Goal: Task Accomplishment & Management: Use online tool/utility

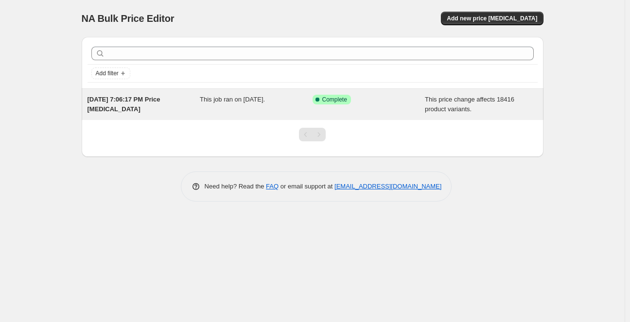
click at [195, 107] on div "[DATE] 7:06:17 PM Price [MEDICAL_DATA]" at bounding box center [144, 104] width 113 height 19
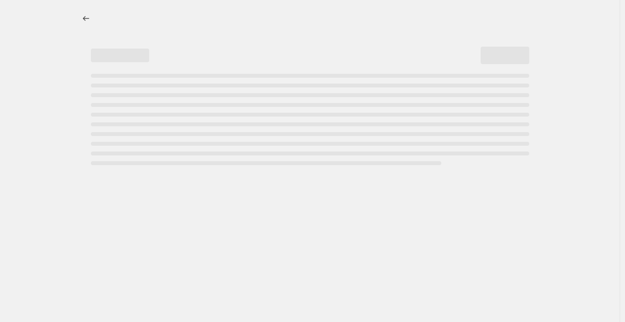
select select "no_change"
select select "percentage"
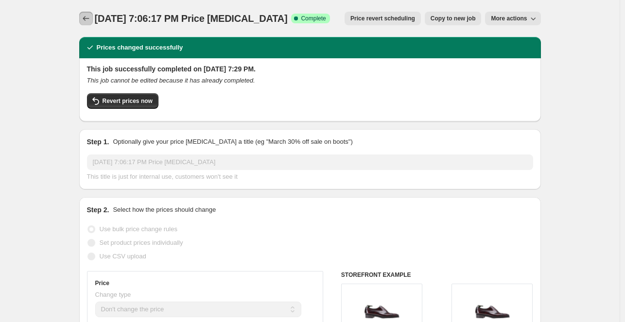
click at [81, 17] on button "Price change jobs" at bounding box center [86, 19] width 14 height 14
